Goal: Information Seeking & Learning: Learn about a topic

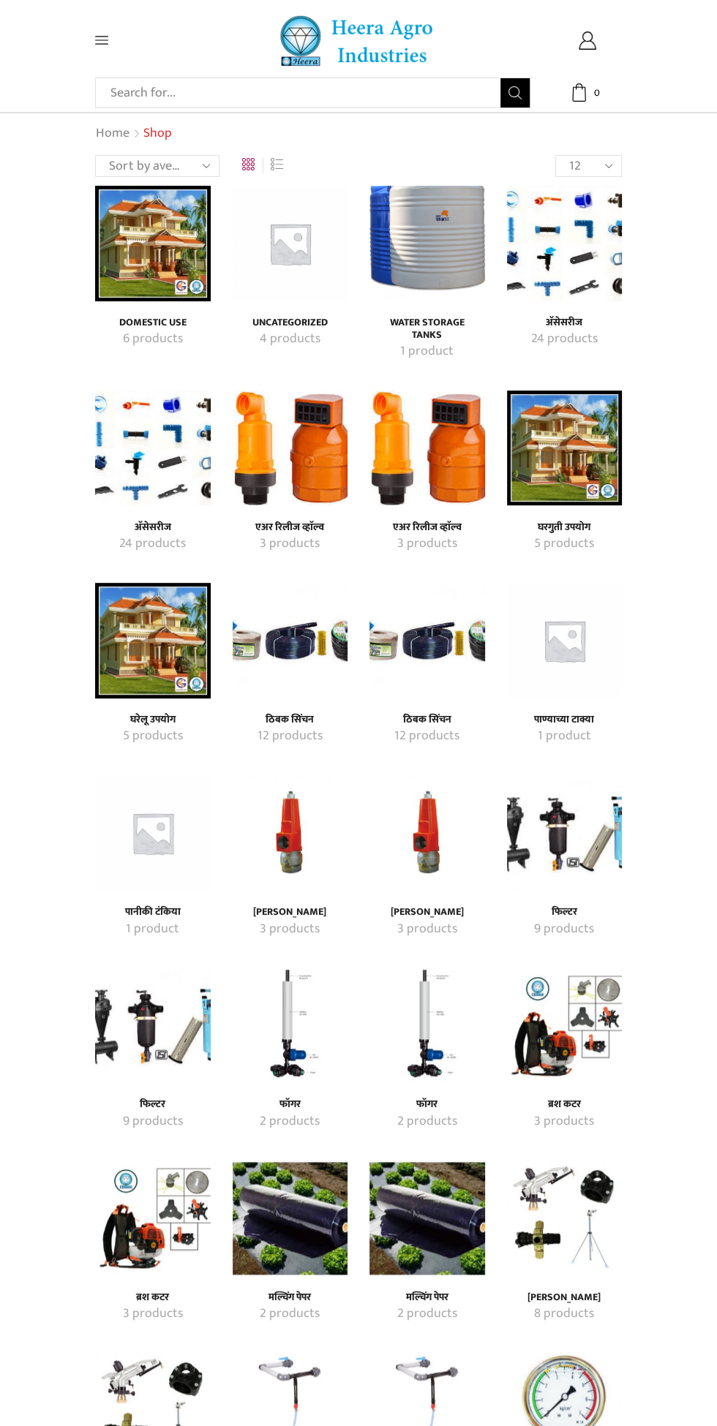
click at [157, 257] on img "Visit product category Domestic Use" at bounding box center [153, 244] width 116 height 116
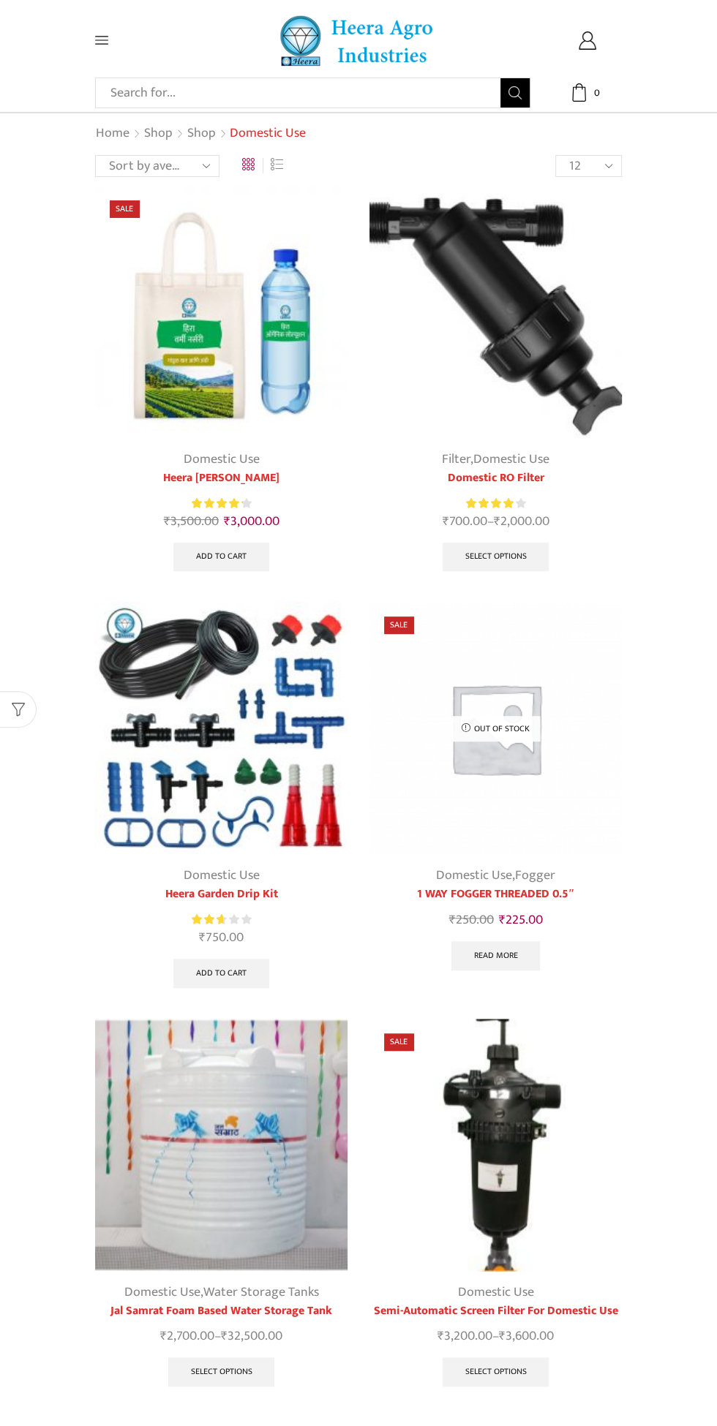
click at [503, 772] on img at bounding box center [495, 728] width 252 height 252
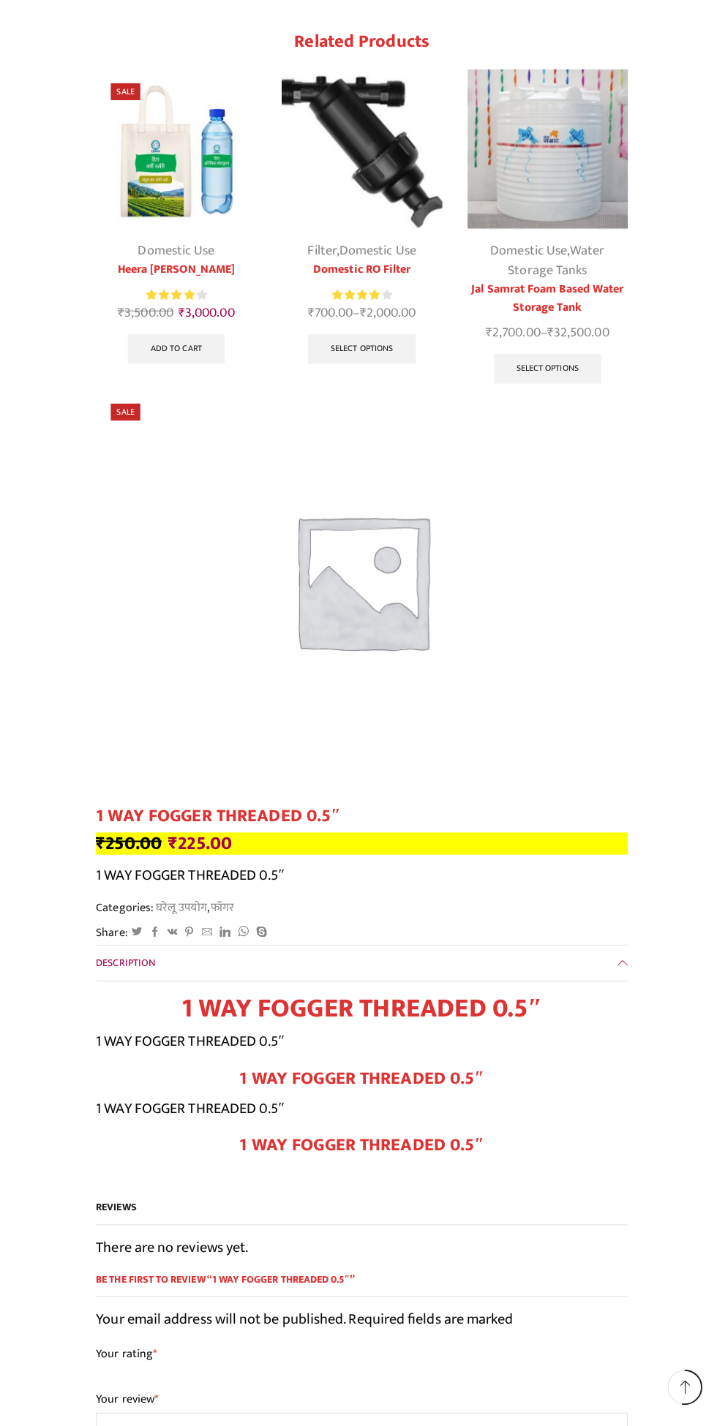
scroll to position [2787, 0]
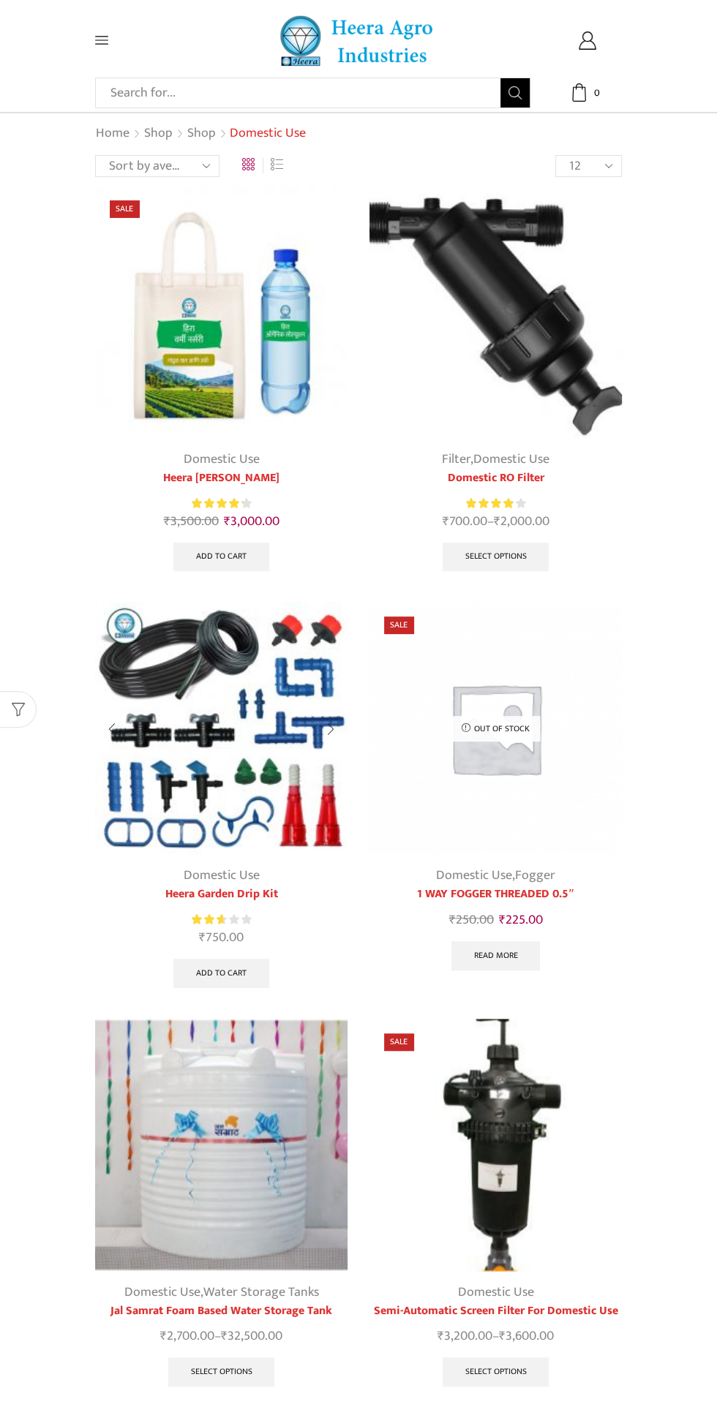
click at [255, 796] on img at bounding box center [221, 728] width 252 height 252
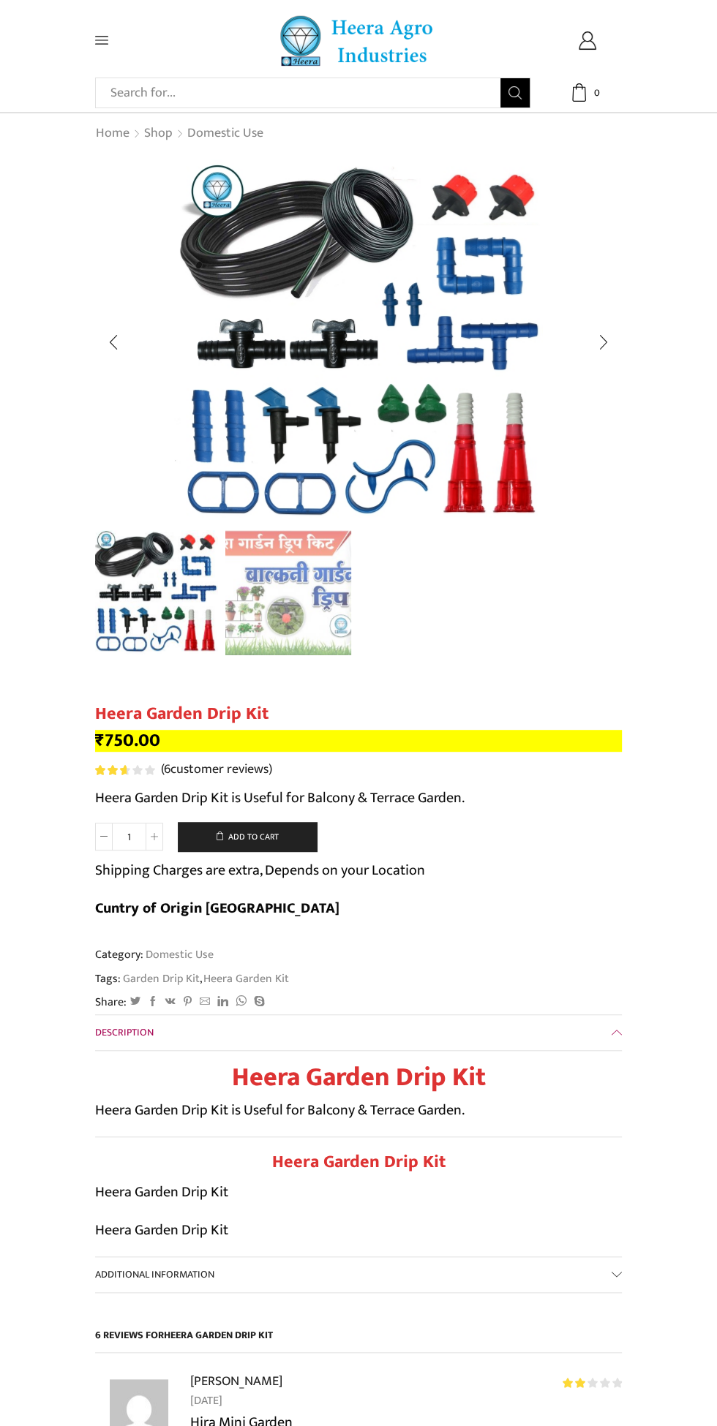
click at [141, 571] on img "1 / 2" at bounding box center [154, 591] width 127 height 127
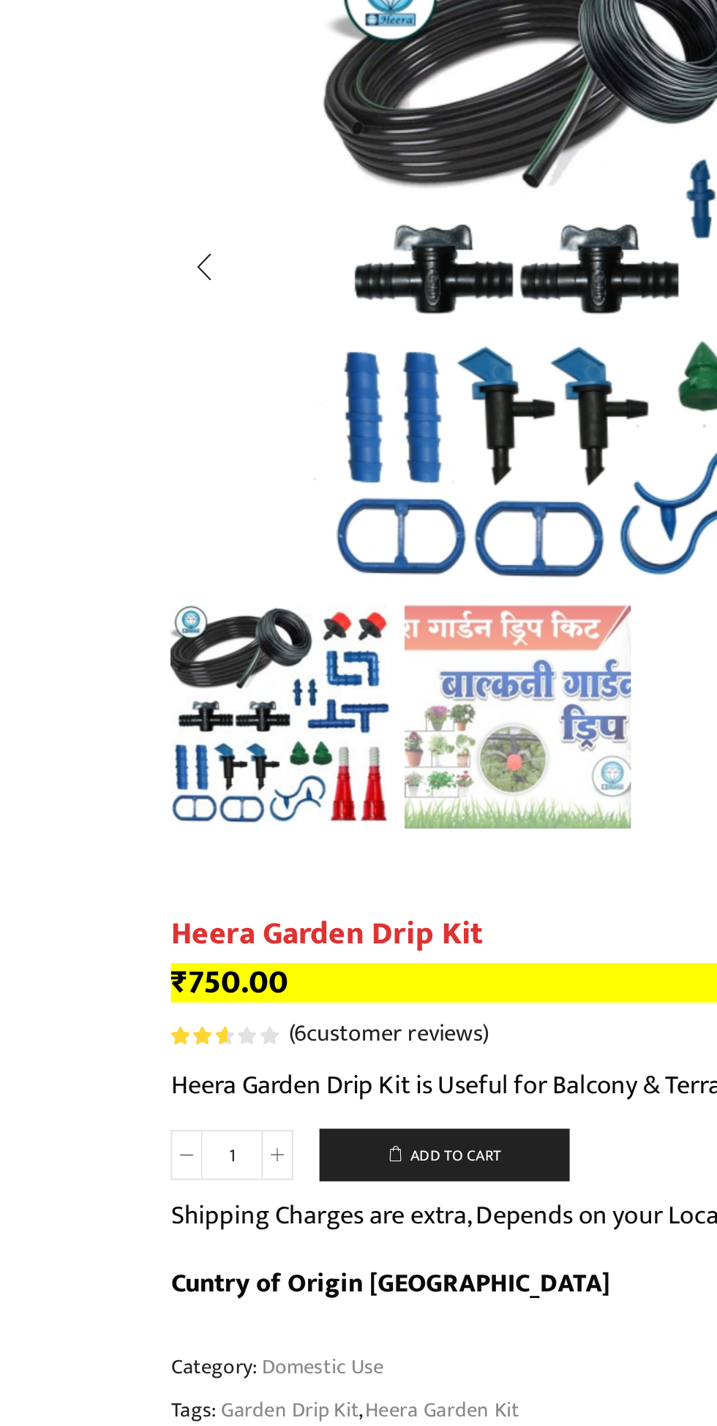
click at [151, 592] on img "1 / 2" at bounding box center [154, 591] width 127 height 127
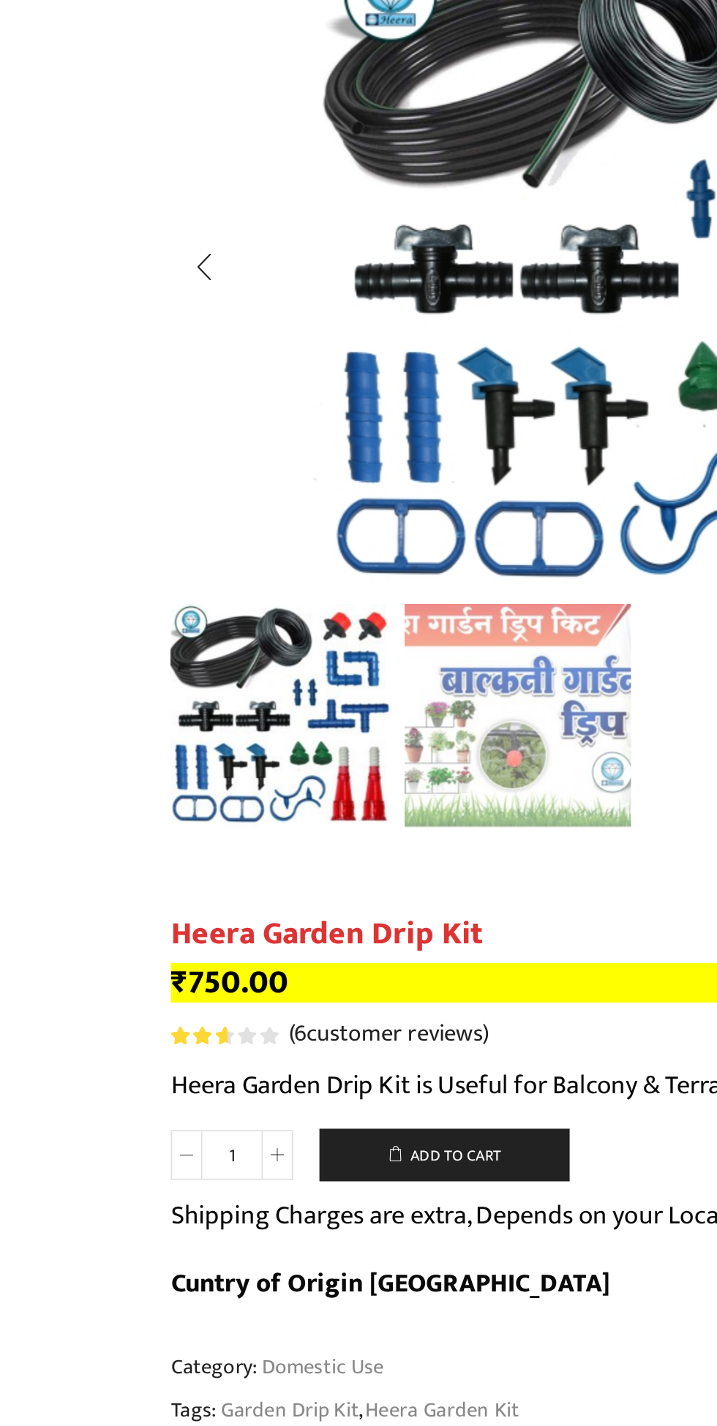
click at [258, 611] on img "2 / 2" at bounding box center [288, 591] width 127 height 127
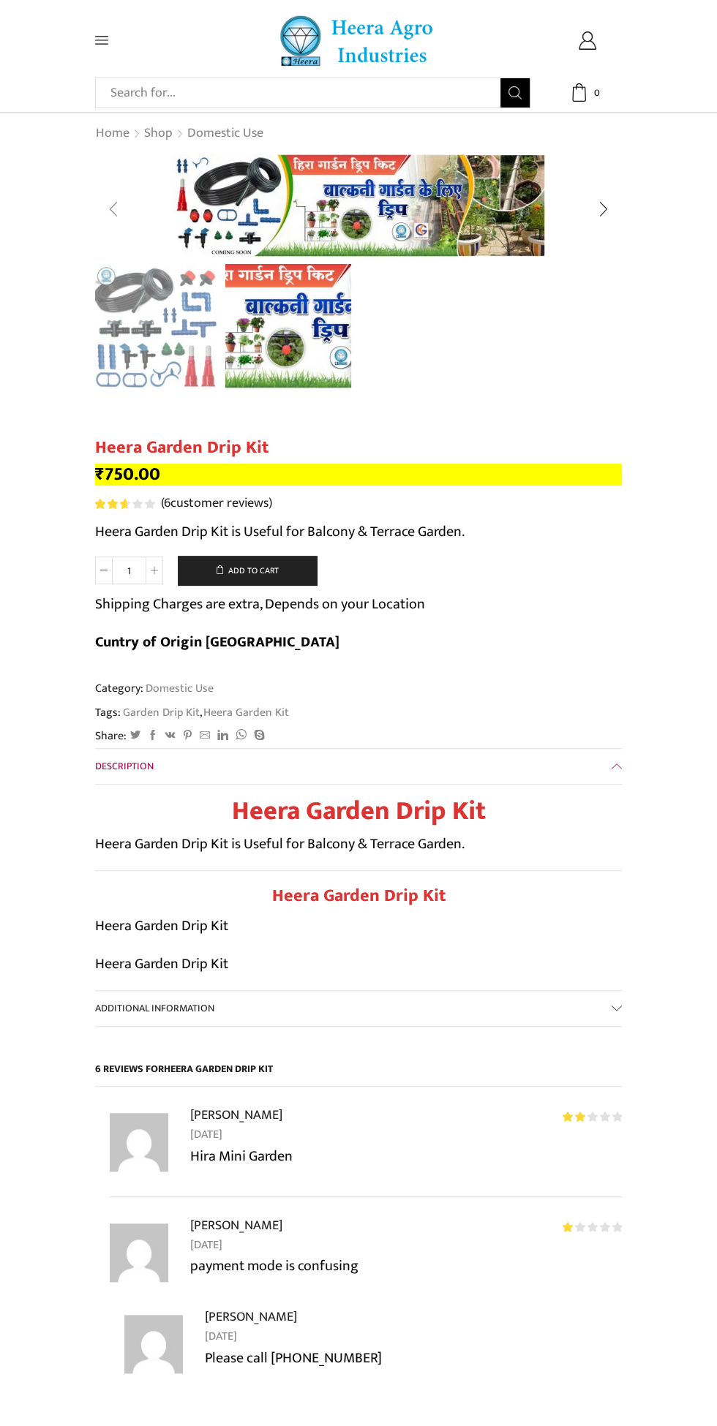
click at [105, 192] on div "Previous slide" at bounding box center [113, 209] width 37 height 37
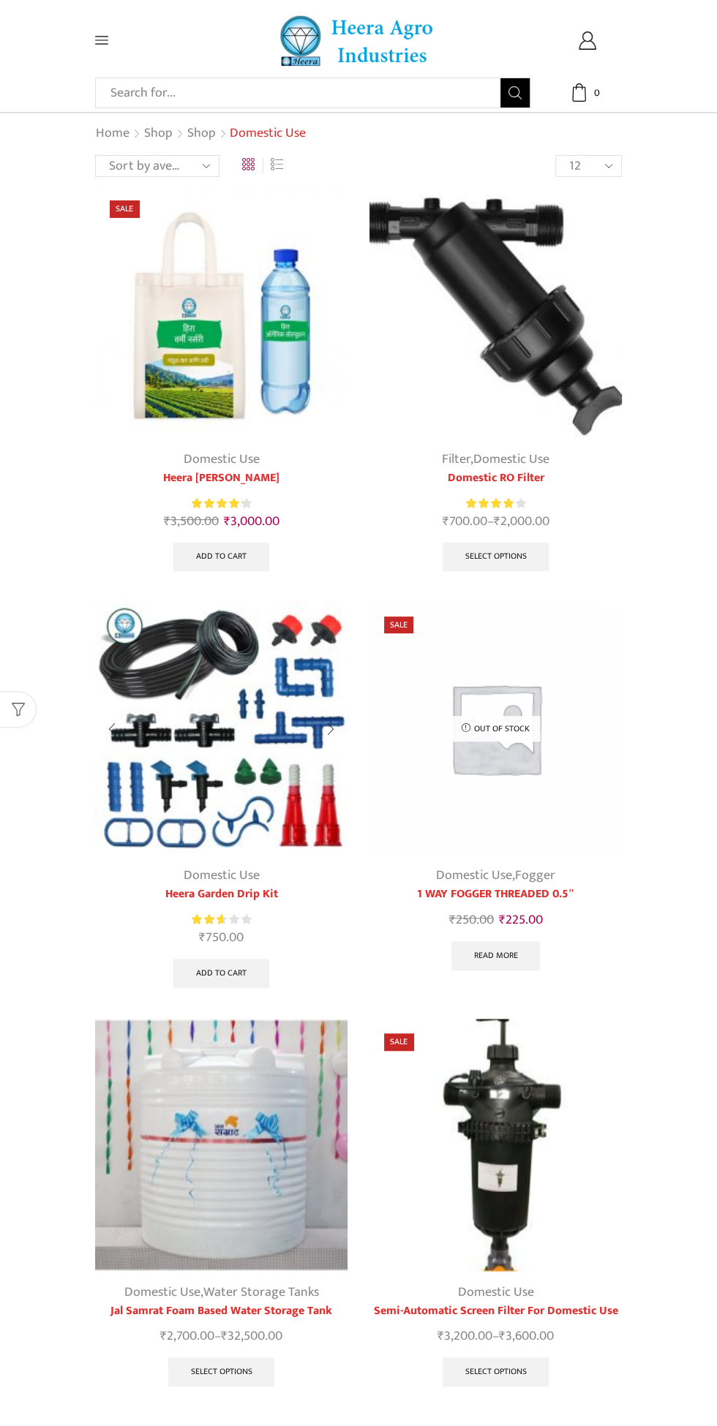
click at [283, 785] on img at bounding box center [221, 728] width 252 height 252
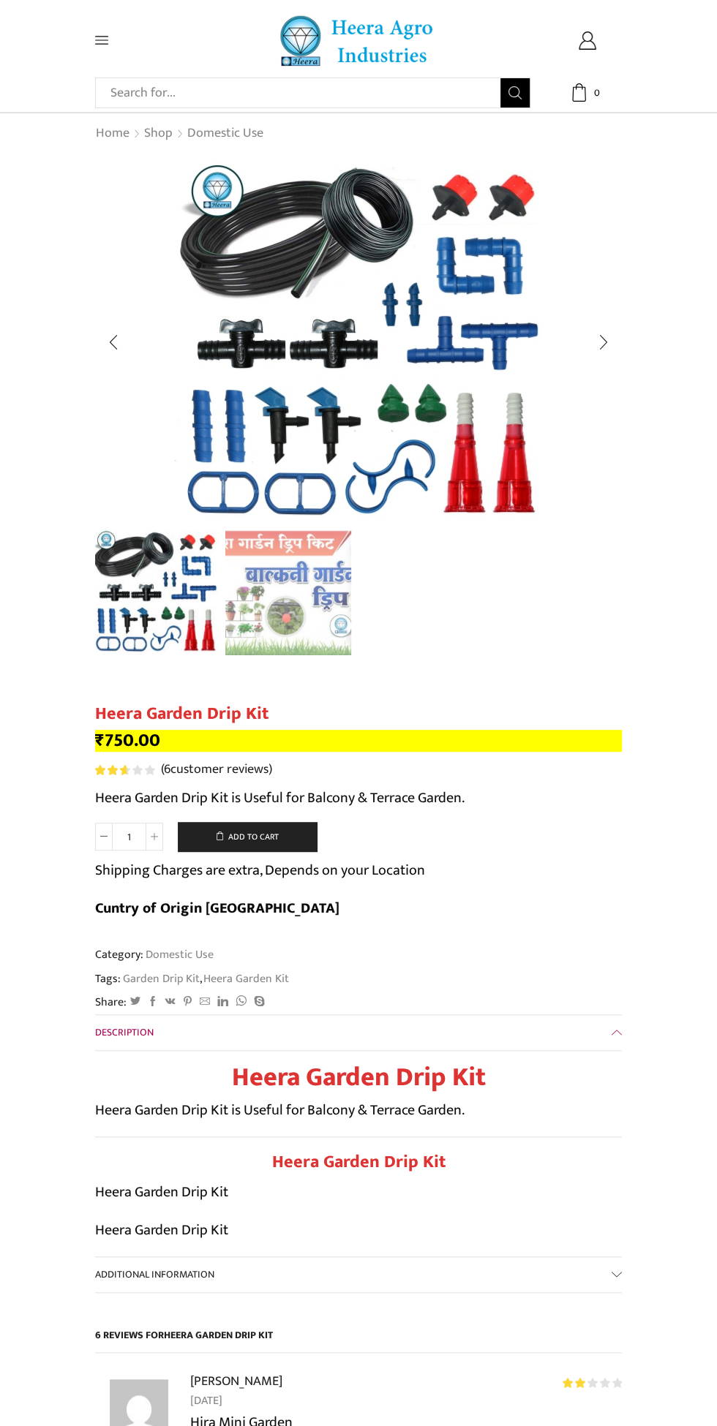
click at [415, 434] on img "1 / 2" at bounding box center [358, 340] width 369 height 372
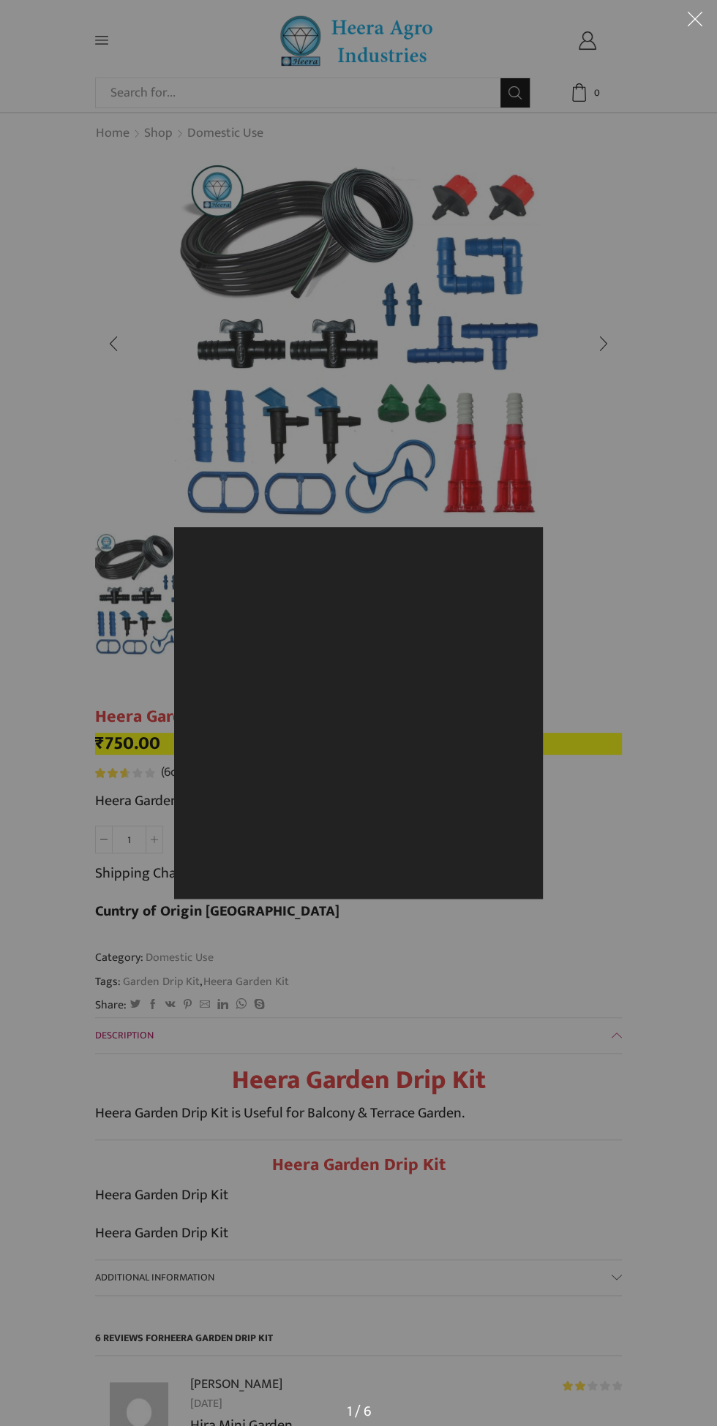
click at [418, 412] on div at bounding box center [358, 713] width 717 height 1426
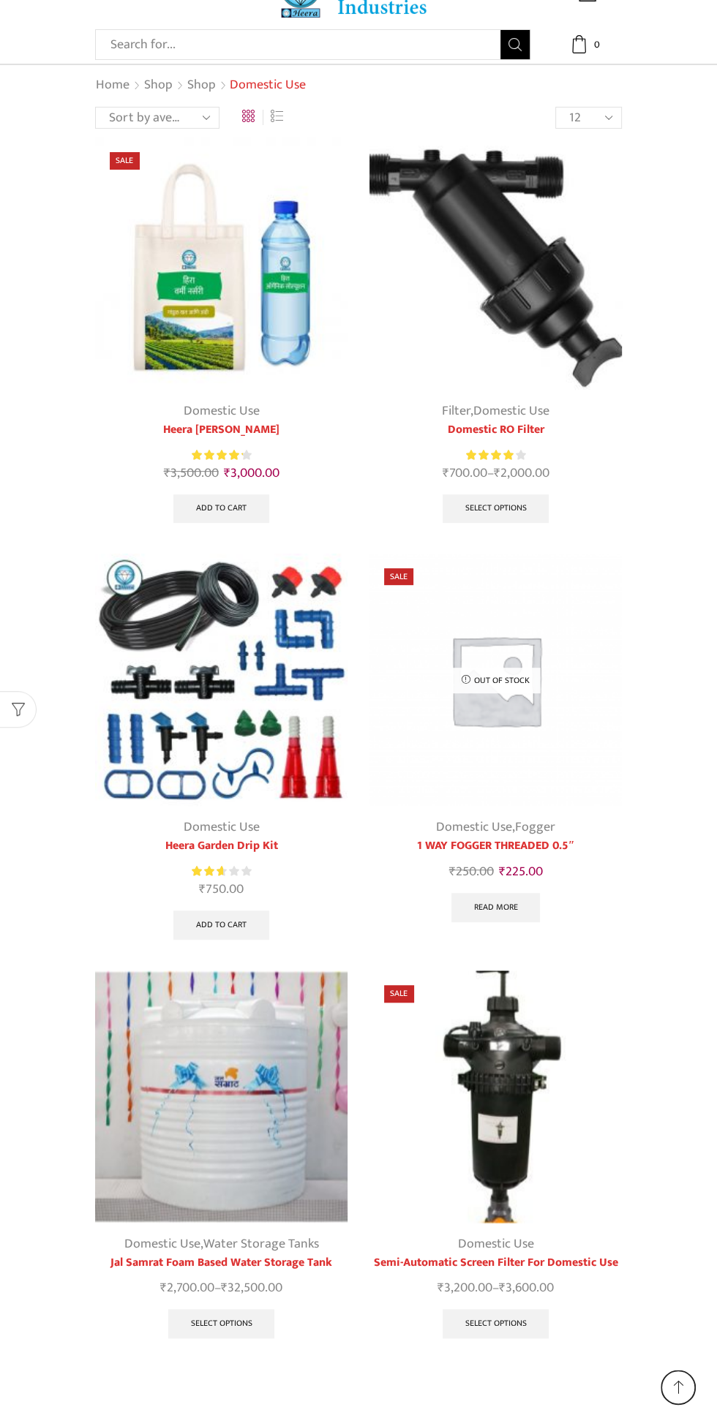
scroll to position [88, 0]
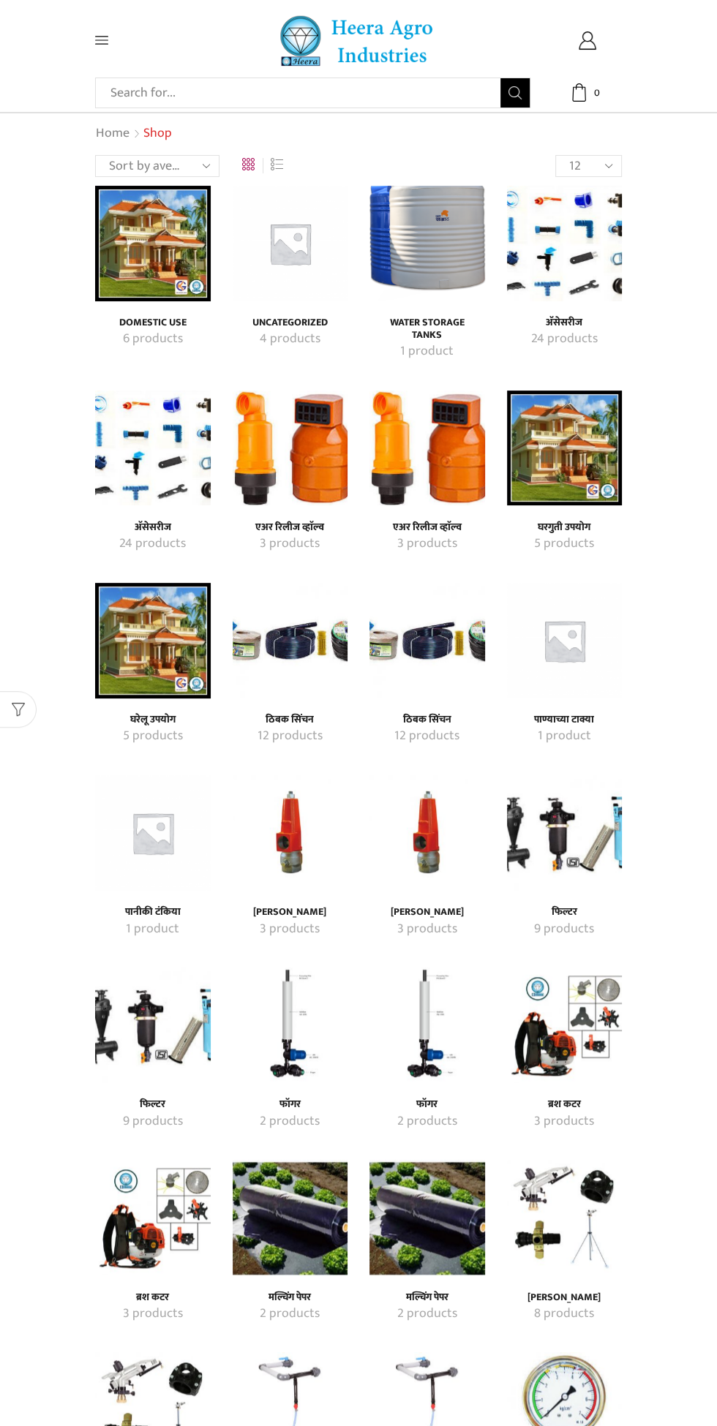
click at [141, 466] on img "Visit product category अ‍ॅसेसरीज" at bounding box center [153, 449] width 116 height 116
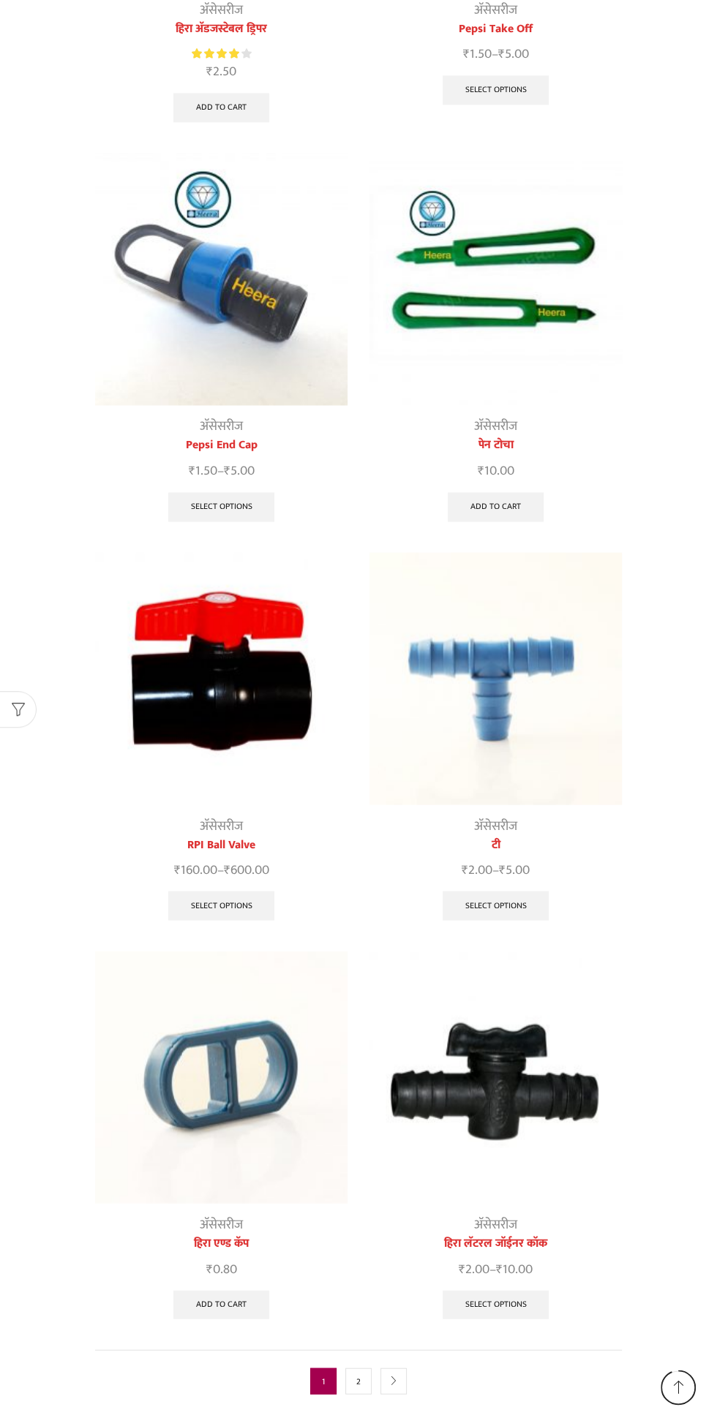
scroll to position [1251, 0]
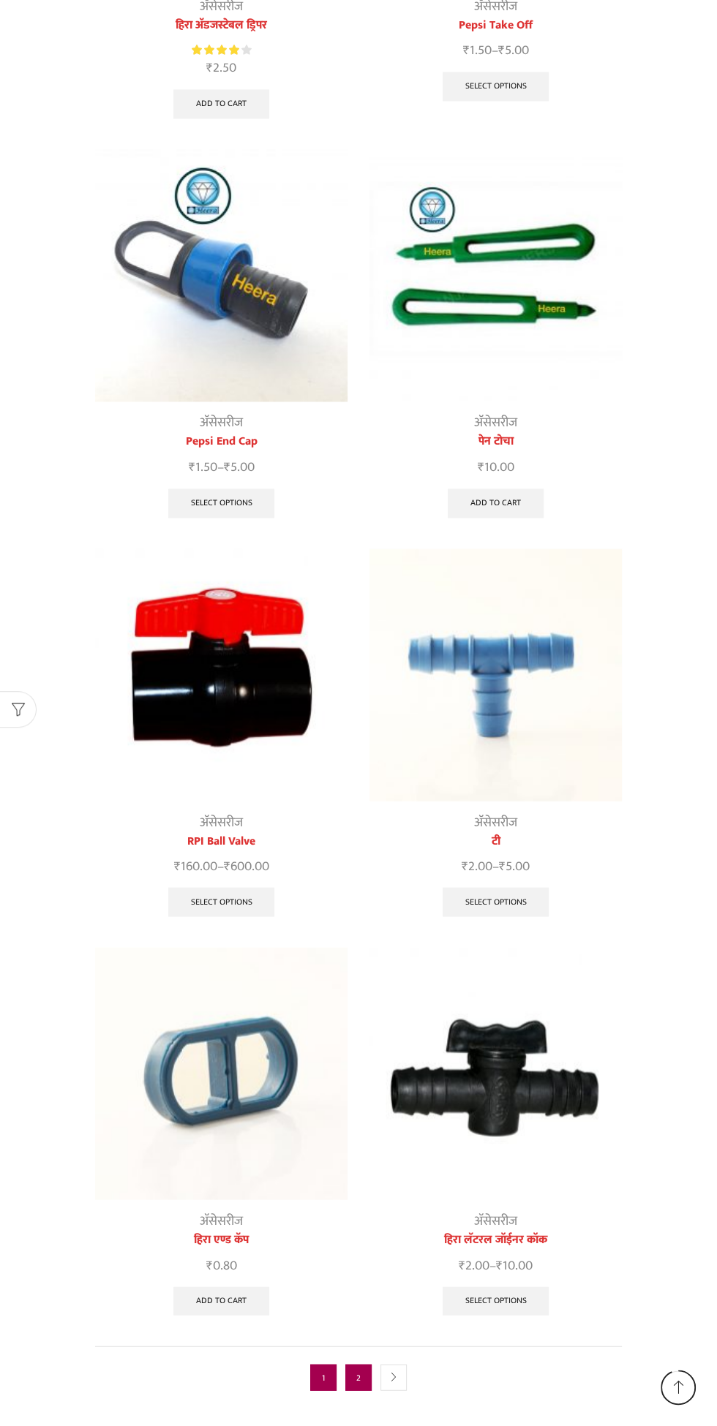
click at [358, 1374] on link "2" at bounding box center [358, 1377] width 26 height 26
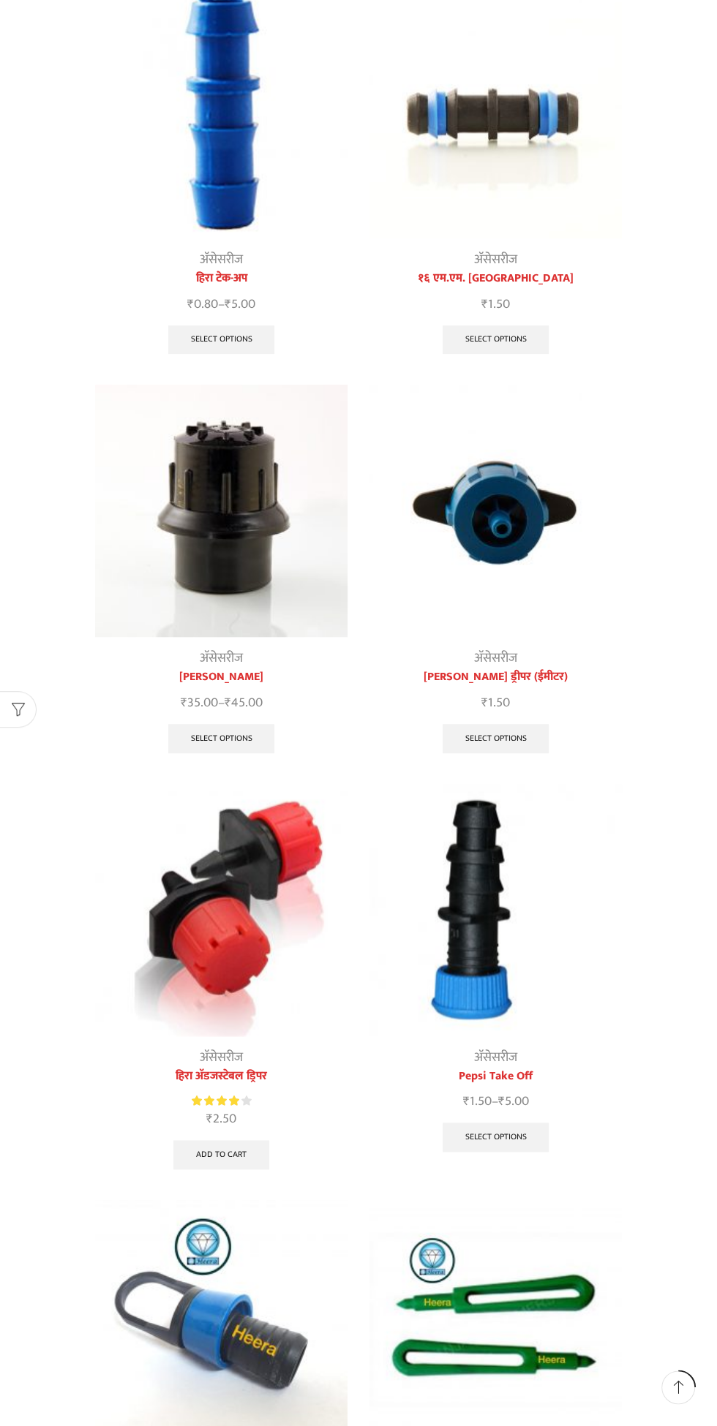
scroll to position [0, 0]
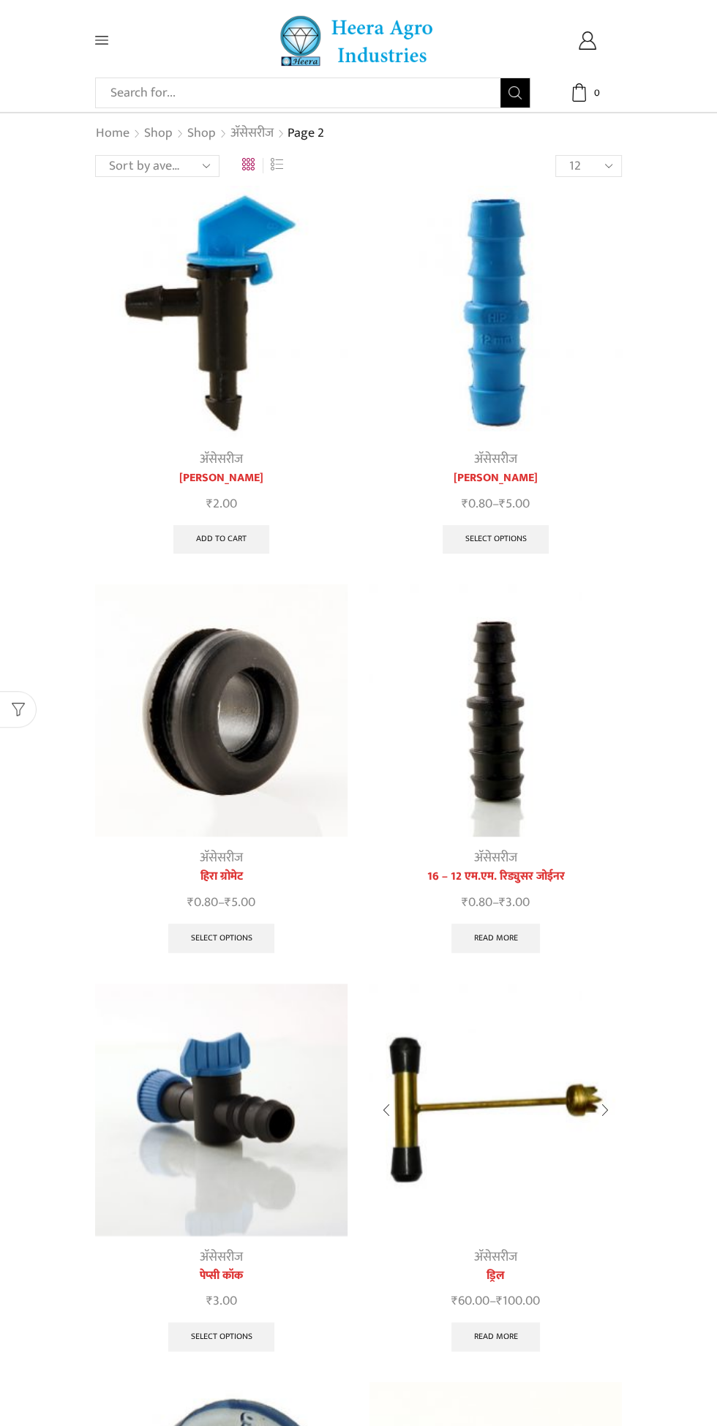
click at [410, 1085] on img at bounding box center [495, 1110] width 252 height 252
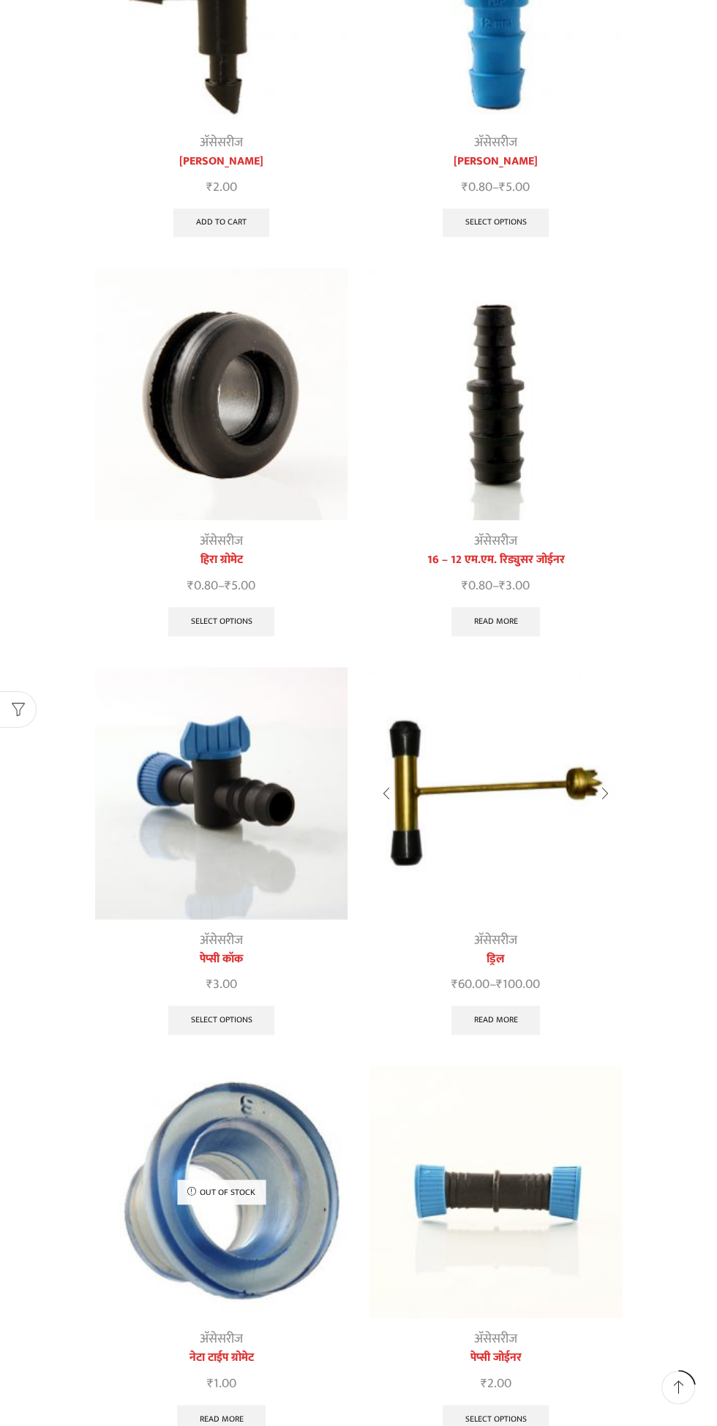
scroll to position [412, 0]
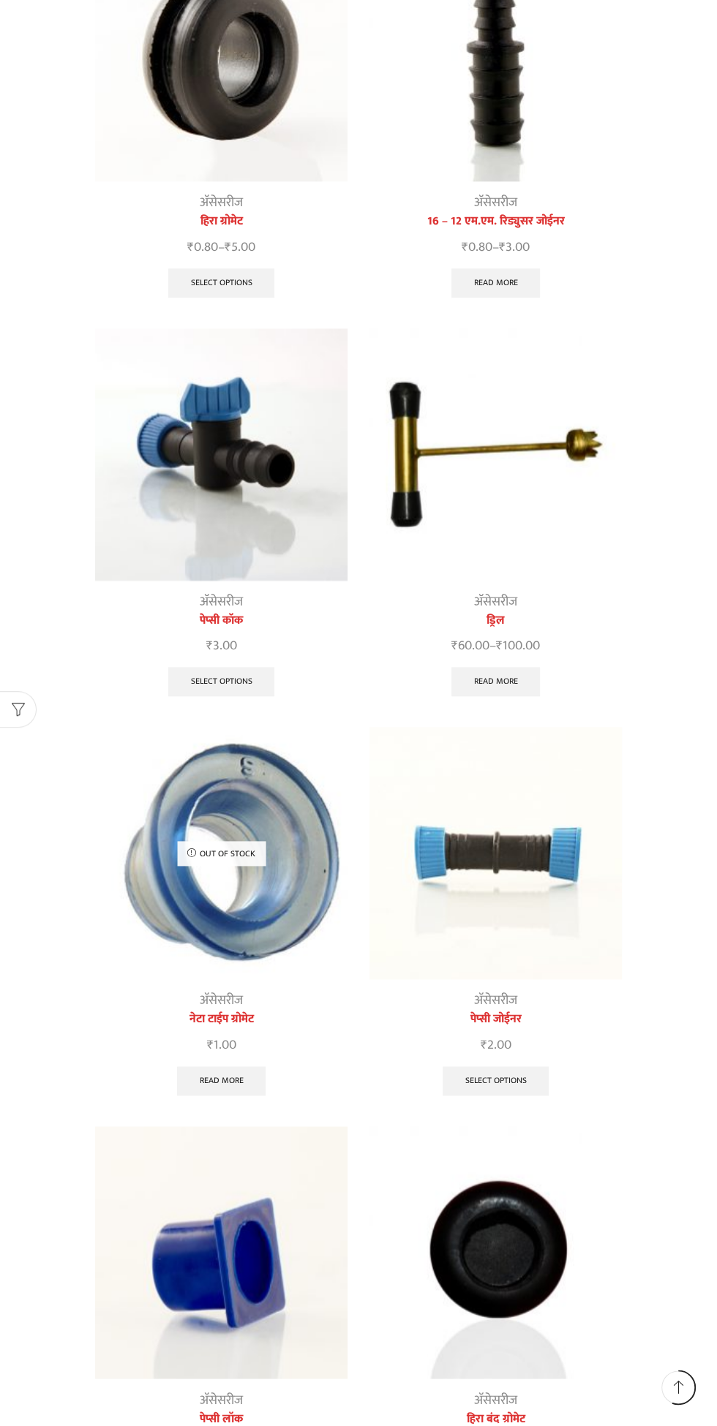
scroll to position [1168, 0]
